Goal: Communication & Community: Answer question/provide support

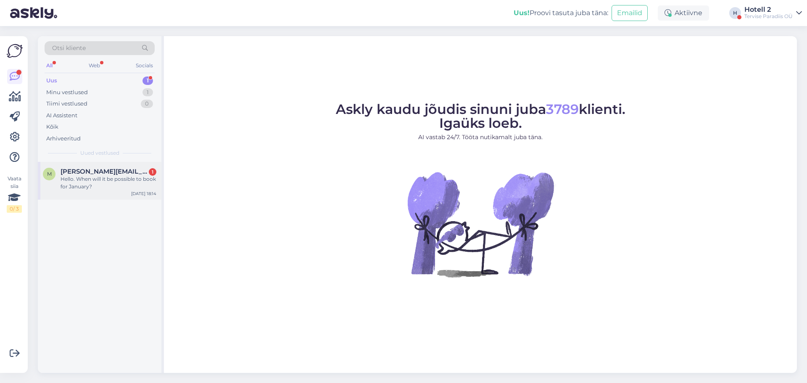
click at [71, 178] on div "Hello. When will it be possible to book for January?" at bounding box center [108, 182] width 96 height 15
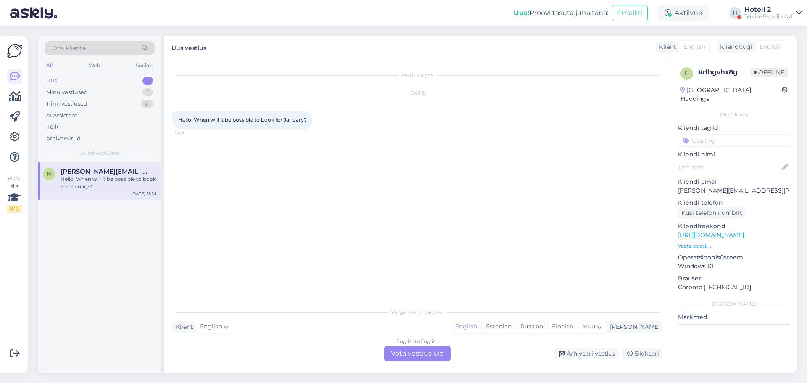
click at [431, 354] on div "English to English Võta vestlus üle" at bounding box center [417, 353] width 66 height 15
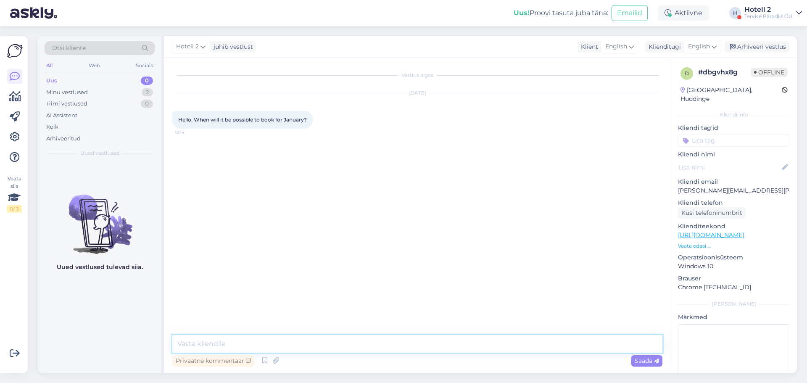
click at [373, 345] on textarea at bounding box center [417, 344] width 490 height 18
drag, startPoint x: 327, startPoint y: 340, endPoint x: 245, endPoint y: 338, distance: 81.9
click at [245, 338] on textarea "Hello! You can book january on our website!" at bounding box center [417, 344] width 490 height 18
paste textarea "[URL][DOMAIN_NAME]"
click at [322, 344] on textarea "Hello! You can book January on our websitehttps://[DOMAIN_NAME][URL]" at bounding box center [417, 344] width 490 height 18
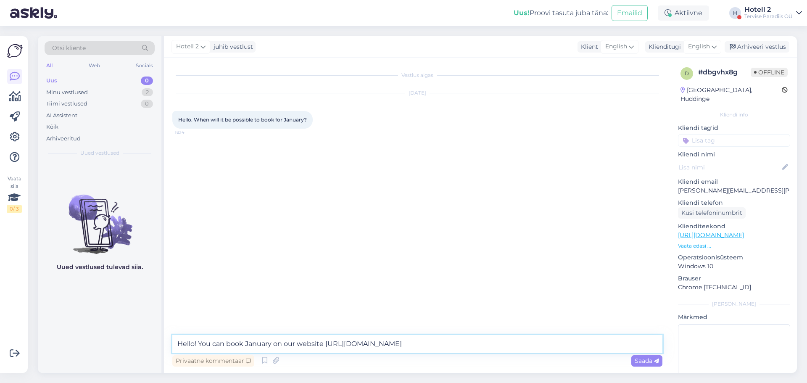
click at [568, 344] on textarea "Hello! You can book January on our website [URL][DOMAIN_NAME]" at bounding box center [417, 344] width 490 height 18
type textarea "Hello! You can book January on our website [URL][DOMAIN_NAME] or send an e-mail…"
click at [645, 362] on span "Saada" at bounding box center [646, 361] width 24 height 8
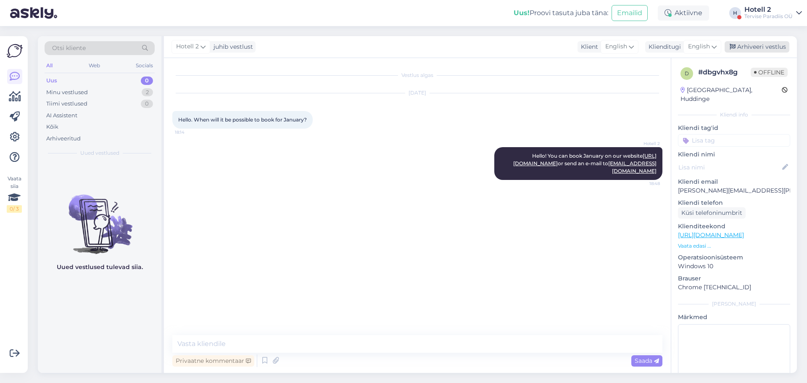
click at [750, 50] on div "Arhiveeri vestlus" at bounding box center [756, 46] width 65 height 11
